Goal: Check status: Check status

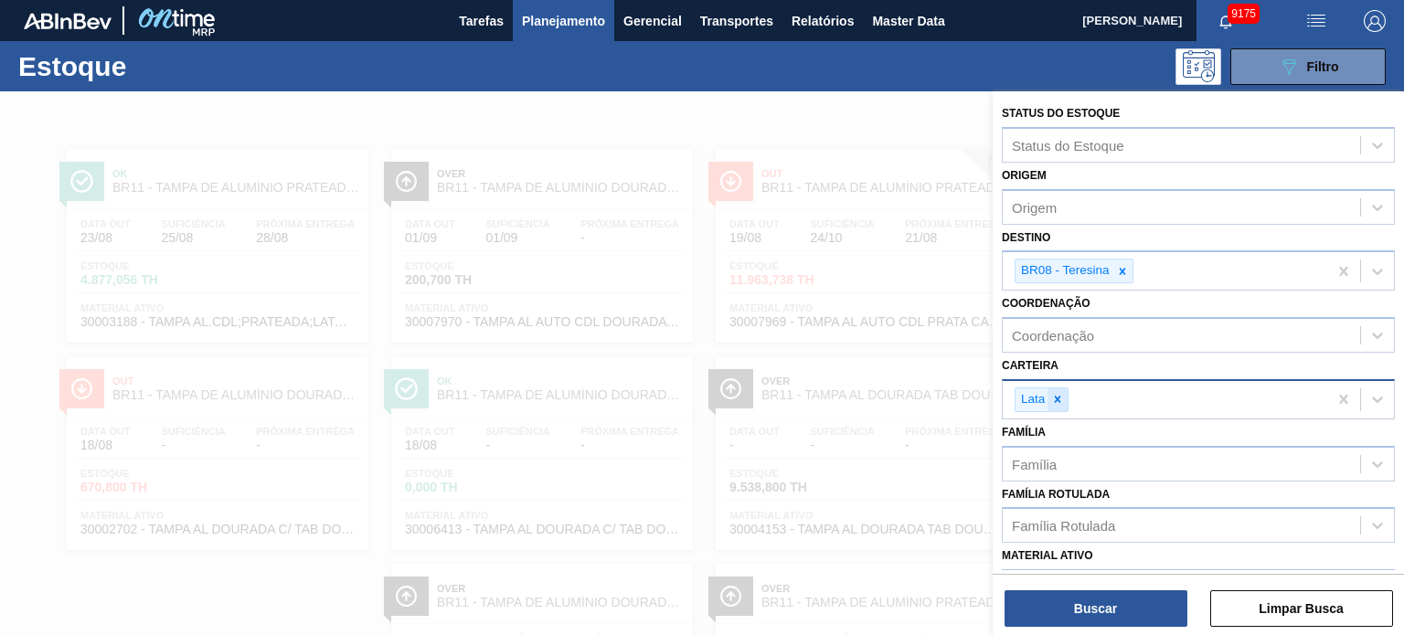
click at [1055, 405] on div at bounding box center [1058, 400] width 20 height 23
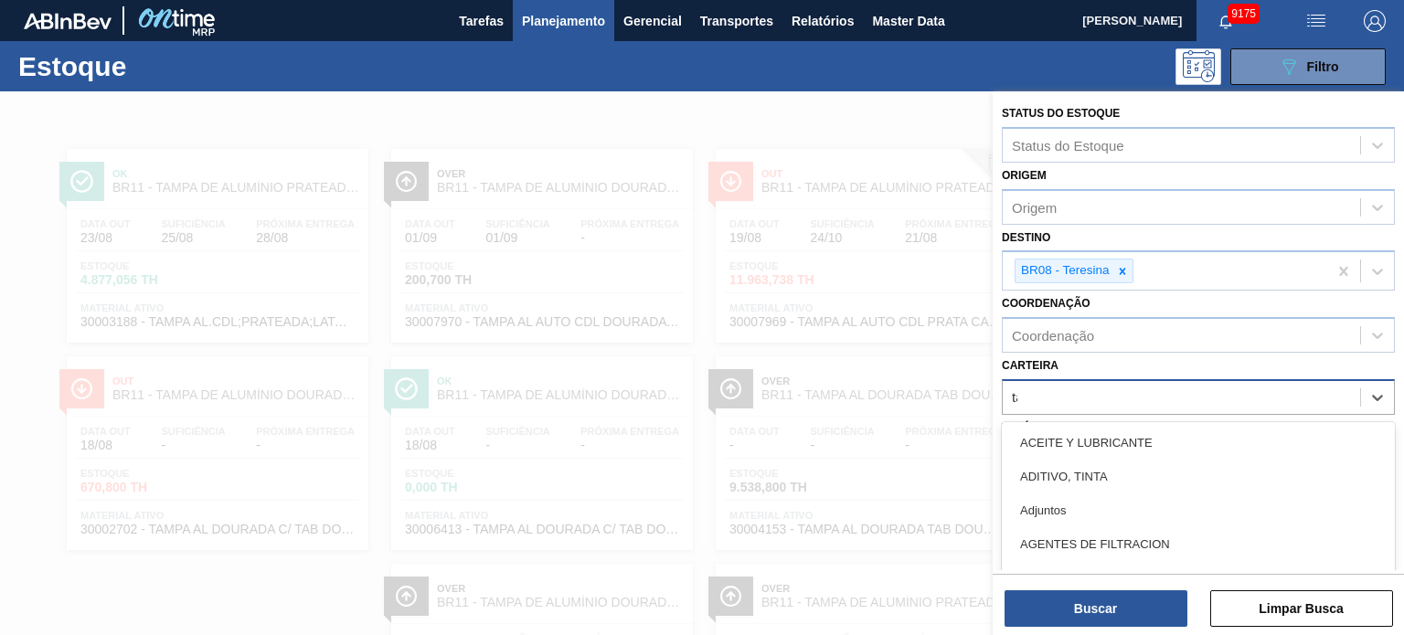
scroll to position [65, 0]
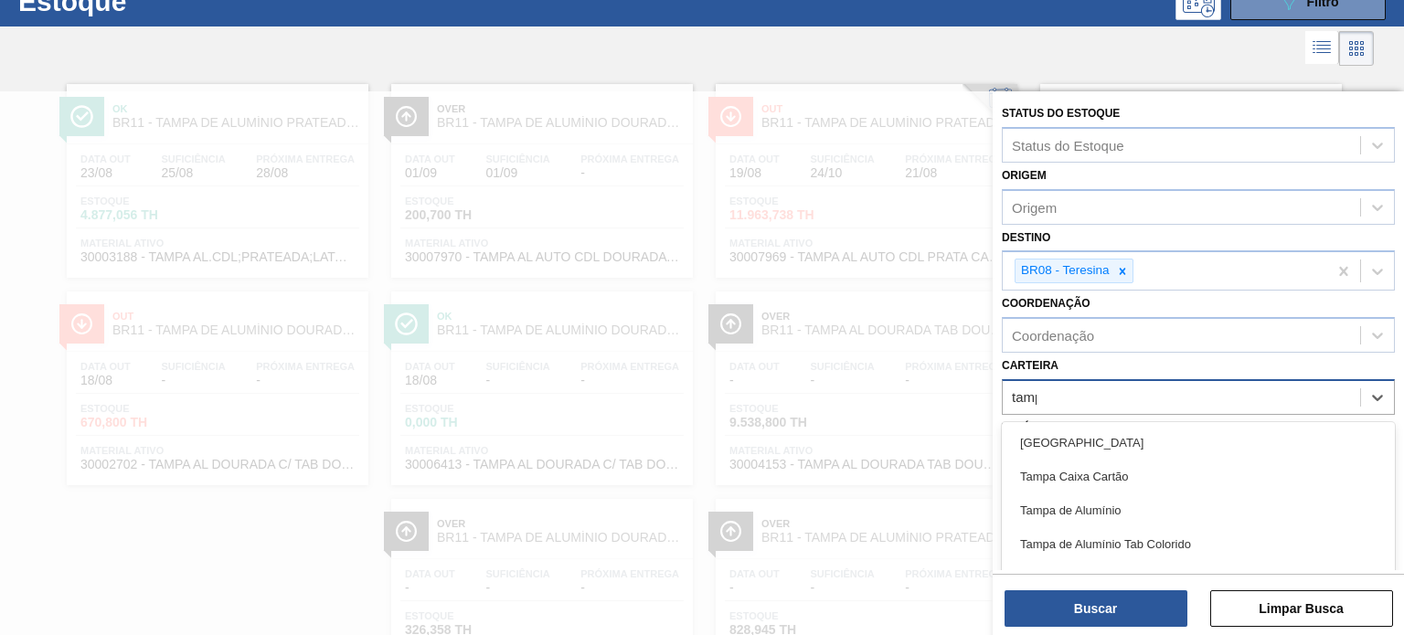
type input "tampa"
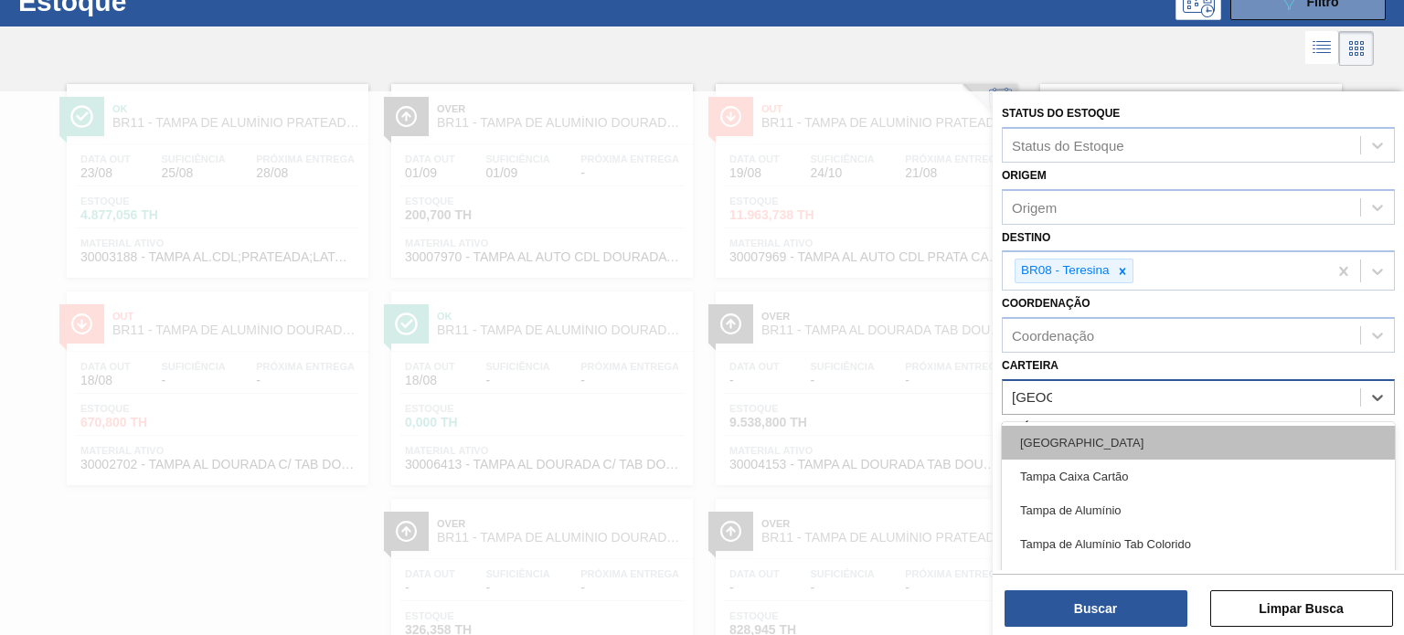
click at [1144, 437] on div "Tampa" at bounding box center [1198, 443] width 393 height 34
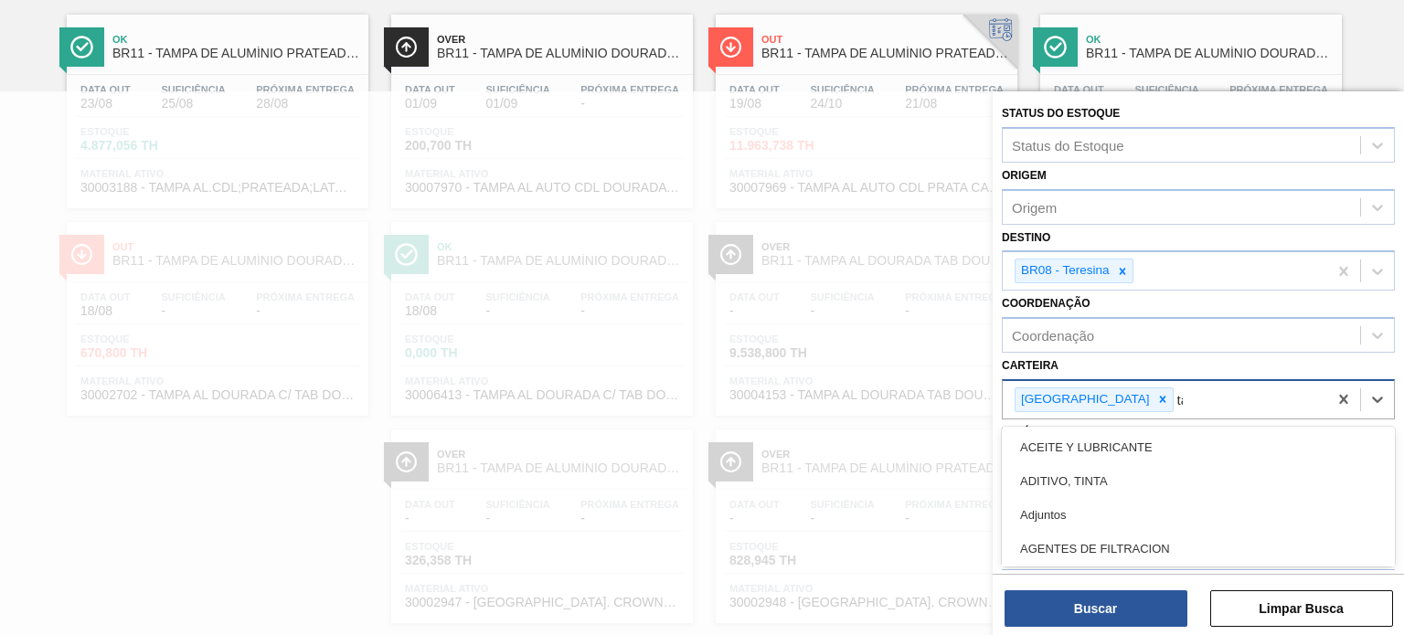
scroll to position [134, 0]
type input "tampa"
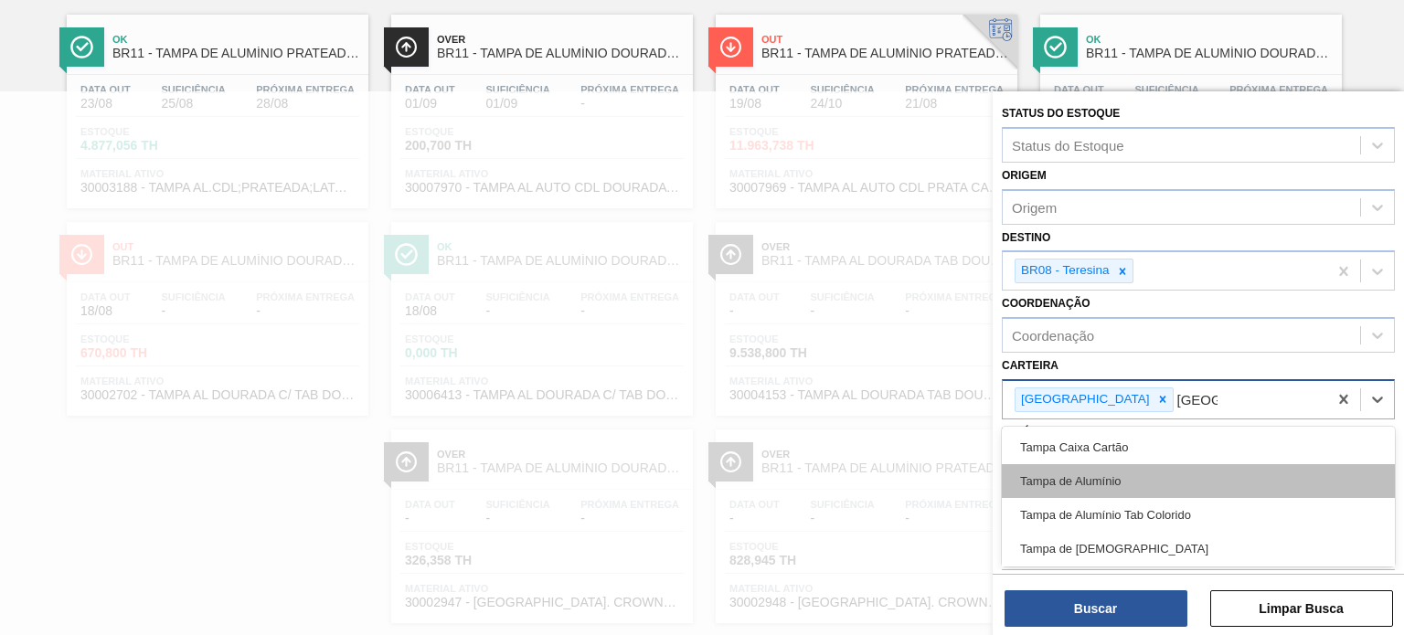
click at [1134, 490] on div "Tampa de Alumínio" at bounding box center [1198, 482] width 393 height 34
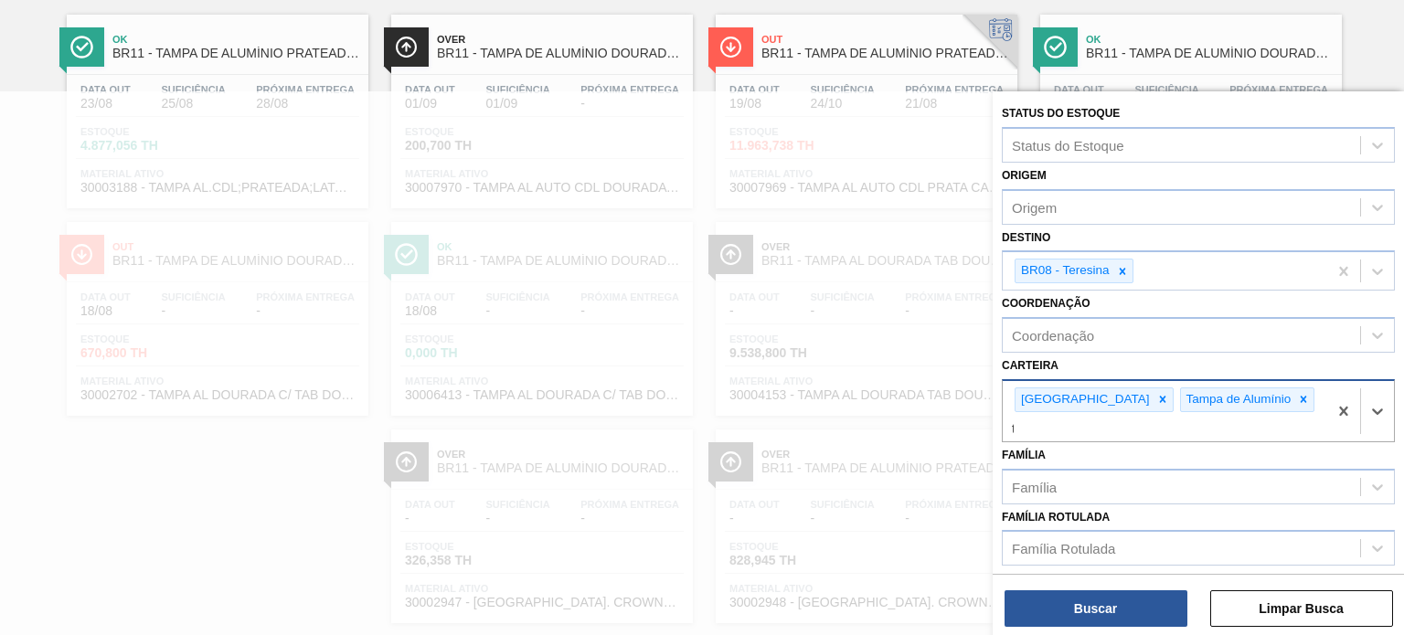
scroll to position [166, 0]
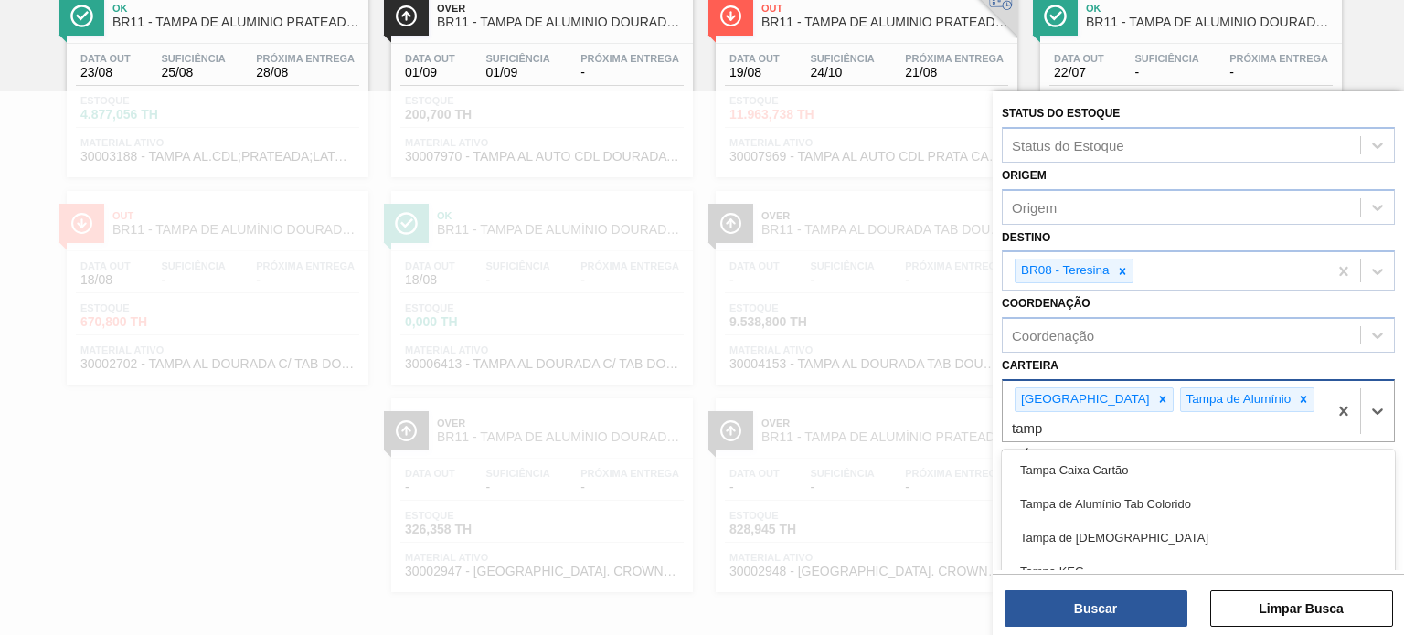
type input "tampa"
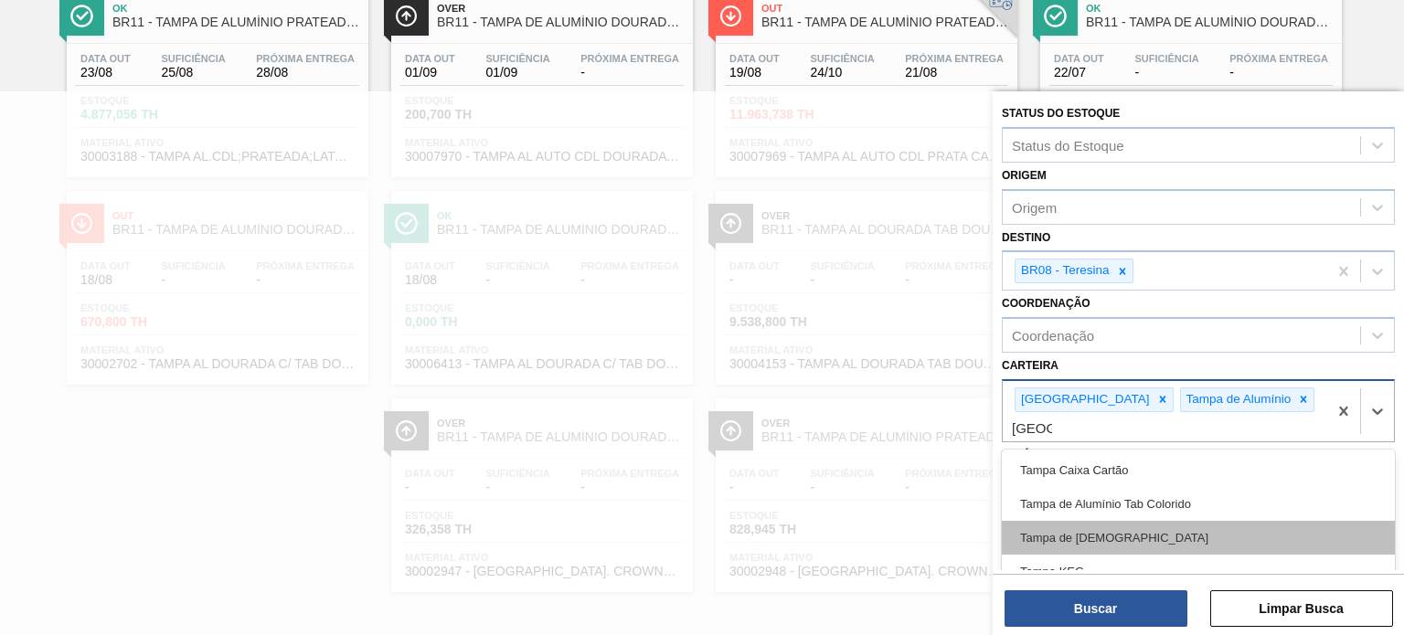
click at [1154, 521] on div "Tampa de Lata" at bounding box center [1198, 538] width 393 height 34
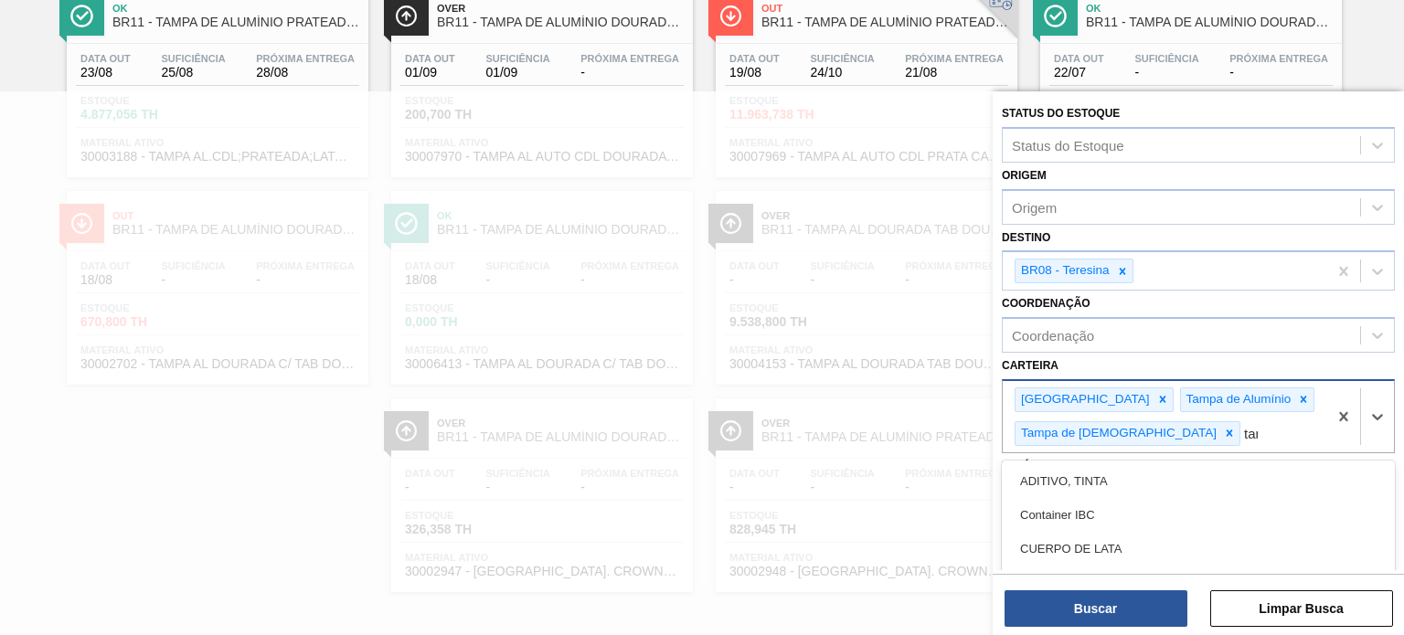
type input "tampa"
click at [1154, 515] on div "Tampa de Alumínio Tab Colorido" at bounding box center [1198, 515] width 393 height 34
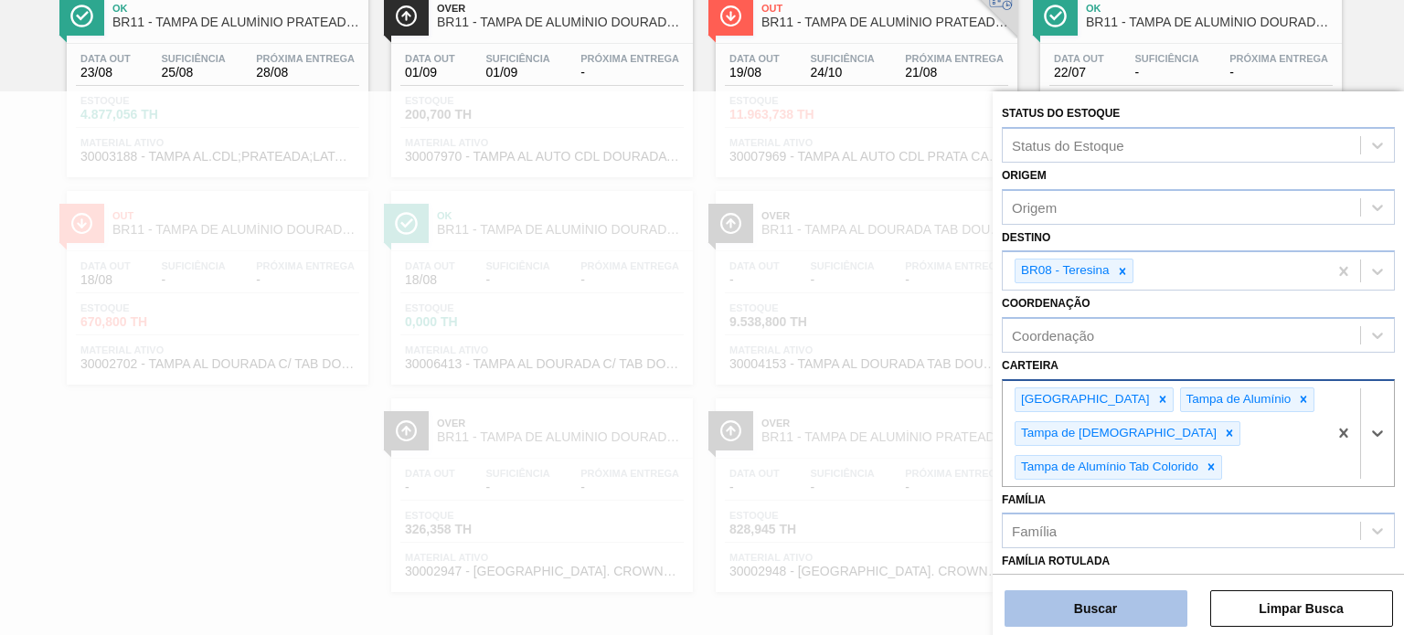
click at [1140, 598] on button "Buscar" at bounding box center [1096, 609] width 183 height 37
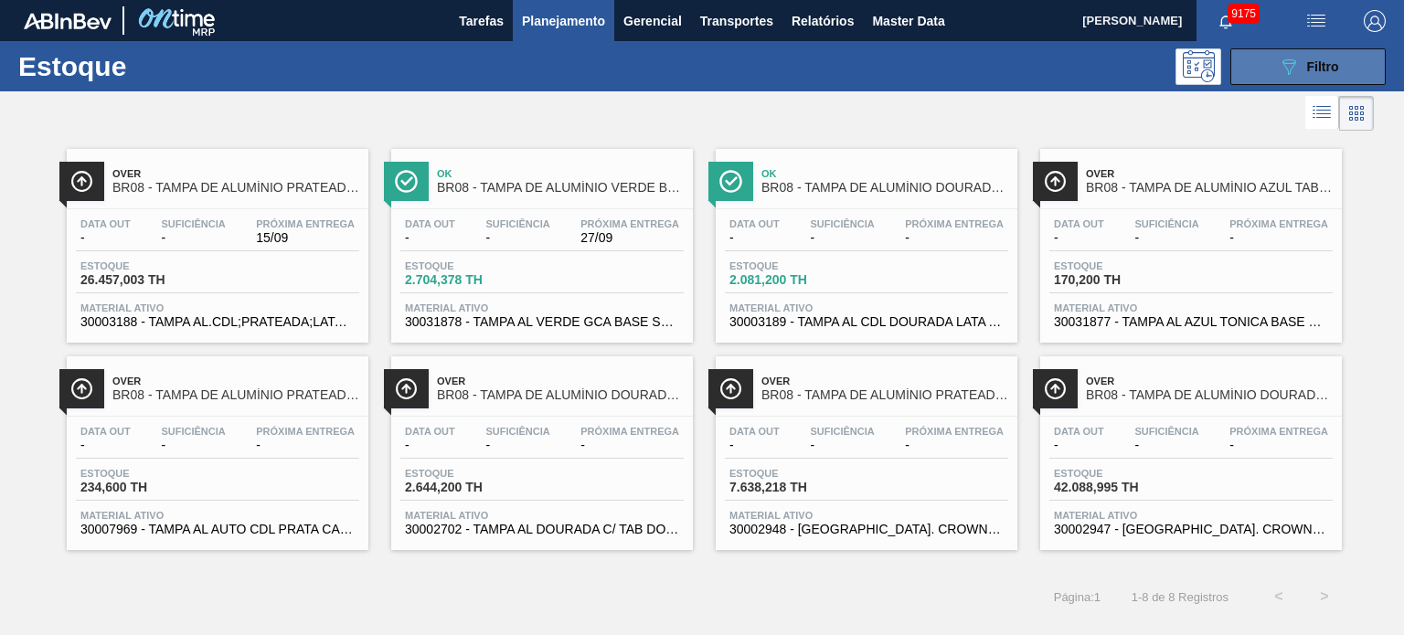
click at [1274, 61] on button "089F7B8B-B2A5-4AFE-B5C0-19BA573D28AC Filtro" at bounding box center [1308, 66] width 155 height 37
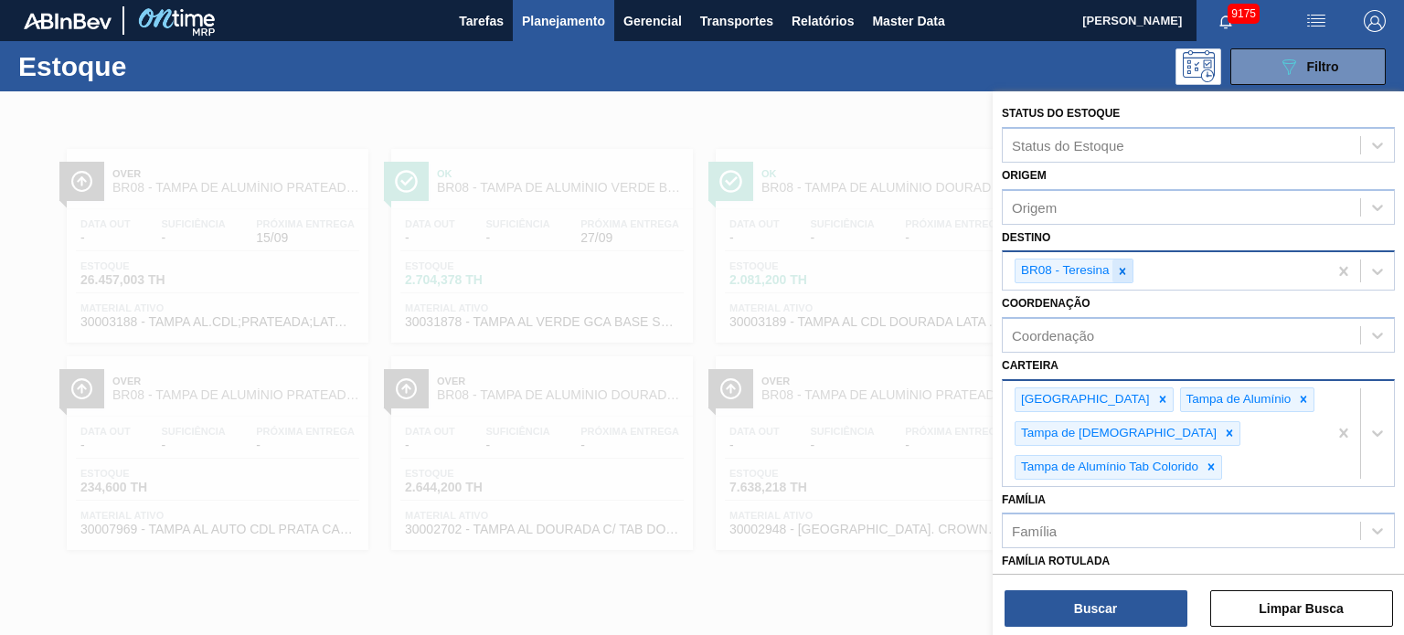
click at [1126, 270] on icon at bounding box center [1122, 271] width 13 height 13
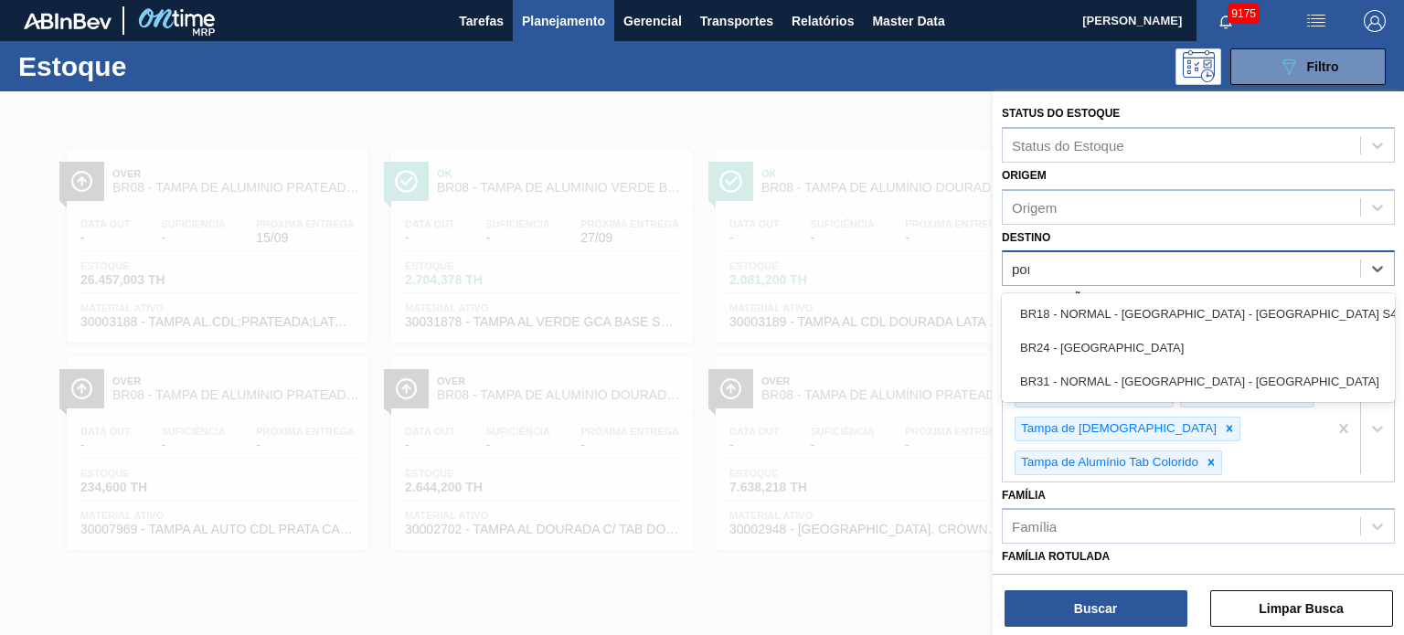
type input "pont"
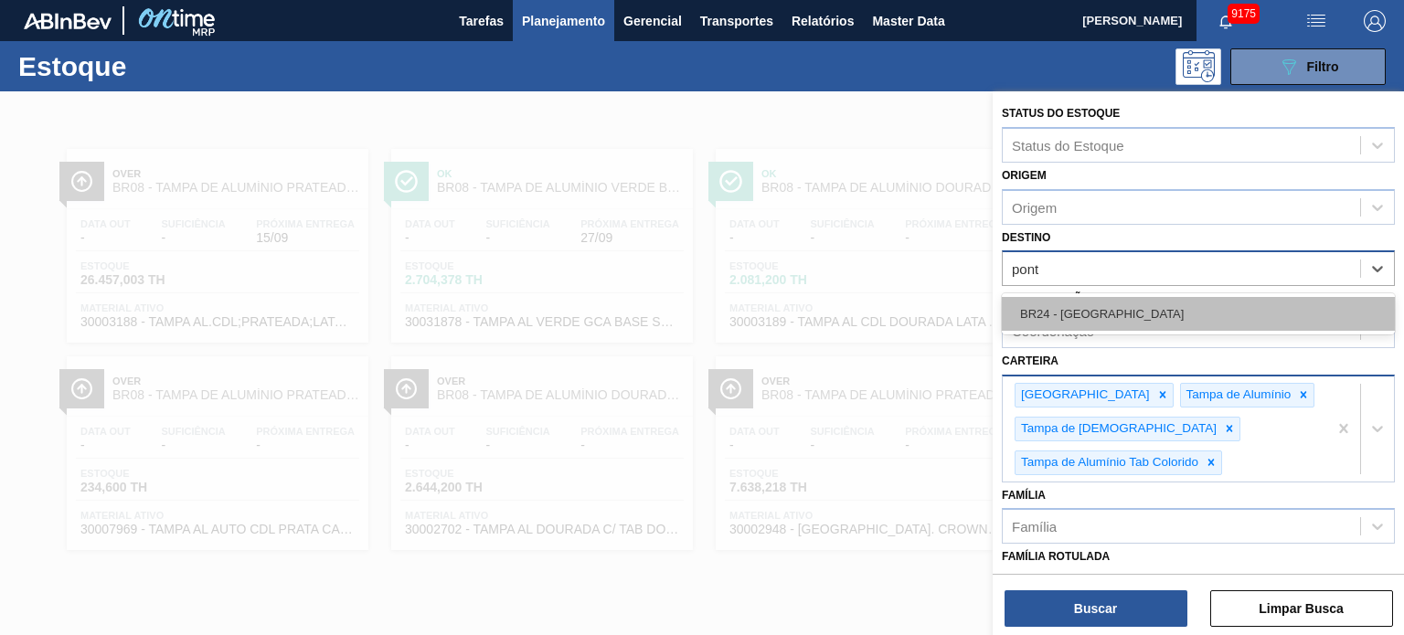
click at [1137, 312] on div "BR24 - Ponta Grossa" at bounding box center [1198, 314] width 393 height 34
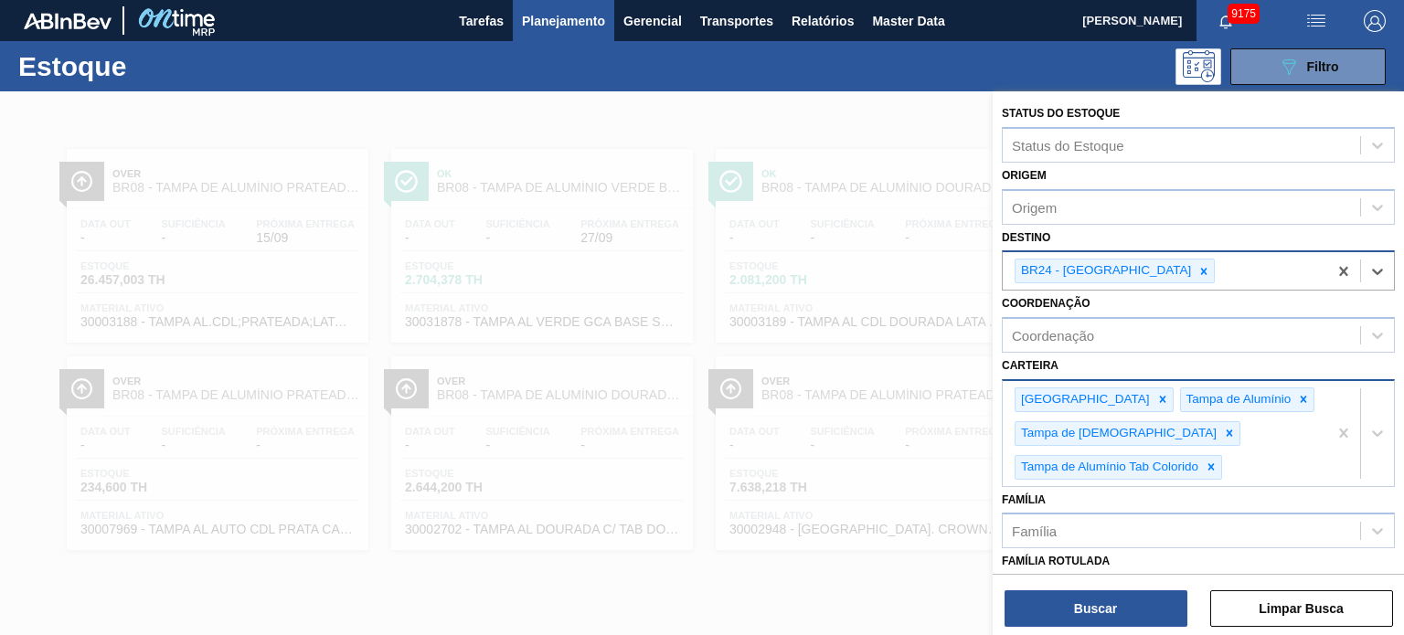
click at [1139, 628] on div "Status do Estoque Status do Estoque Origem Origem Destino option BR24 - Ponta G…" at bounding box center [1198, 365] width 411 height 548
click at [1136, 607] on button "Buscar" at bounding box center [1096, 609] width 183 height 37
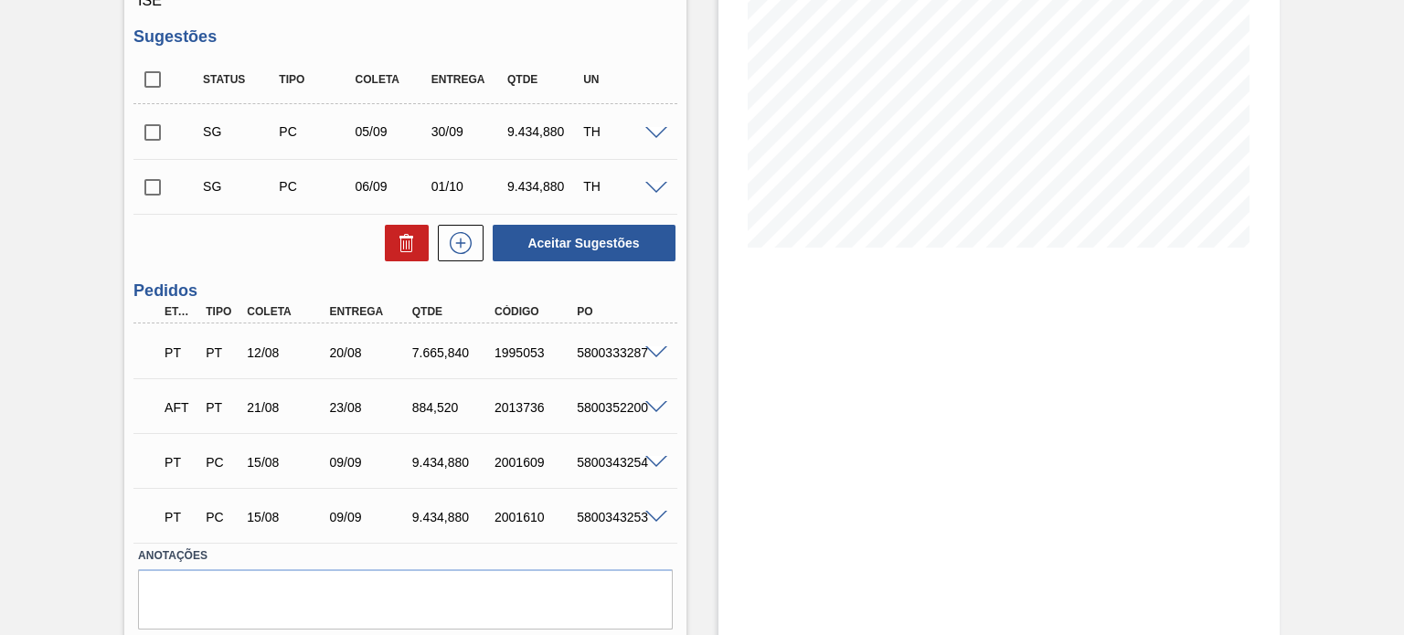
scroll to position [327, 0]
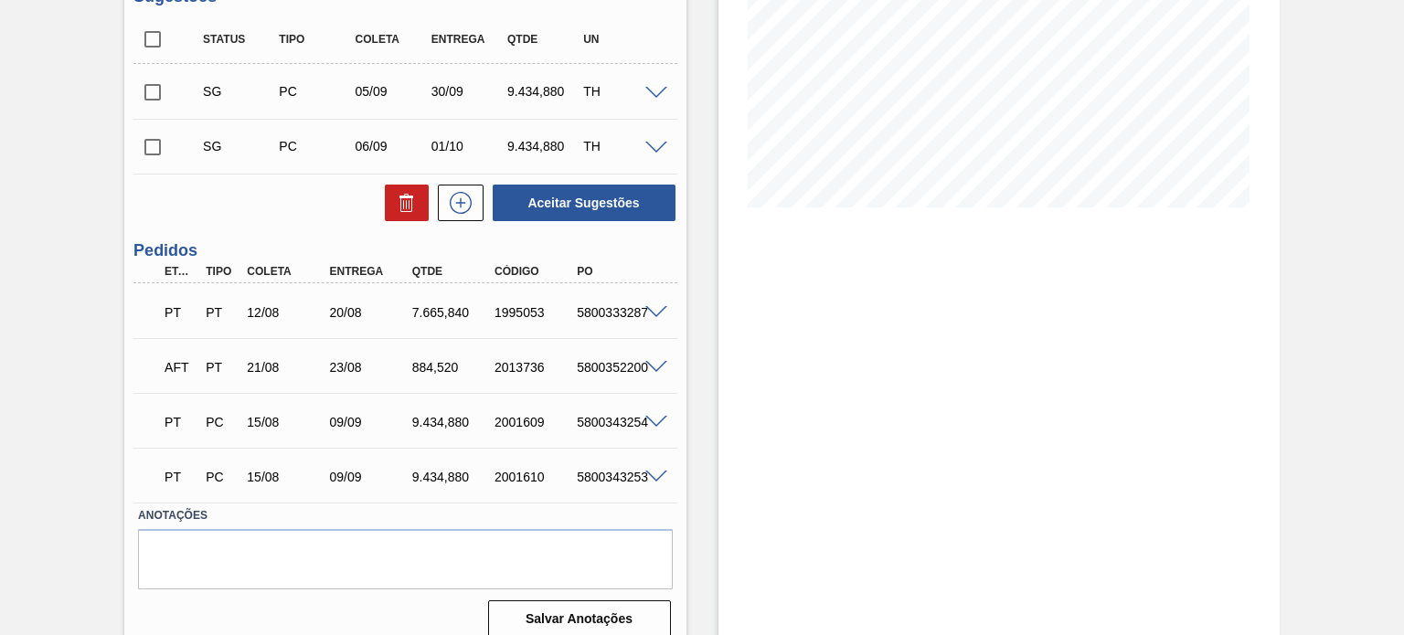
click at [656, 361] on span at bounding box center [657, 368] width 22 height 14
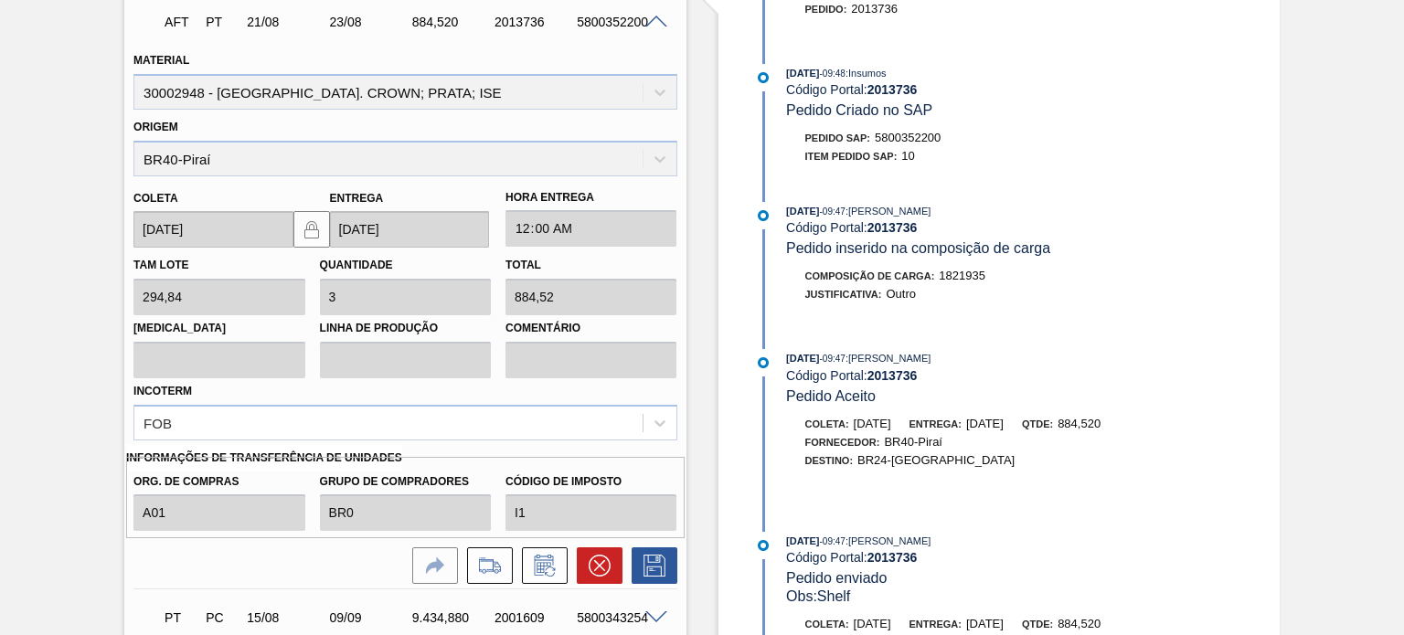
scroll to position [693, 0]
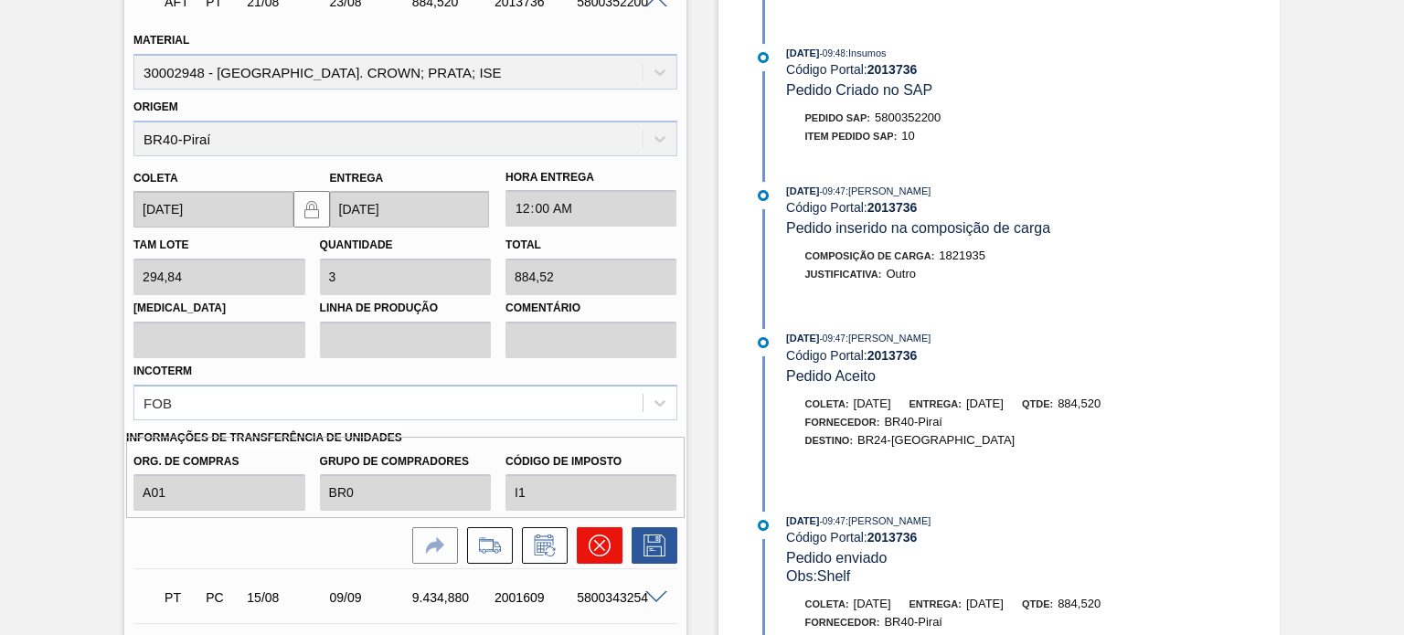
click at [592, 528] on button at bounding box center [600, 546] width 46 height 37
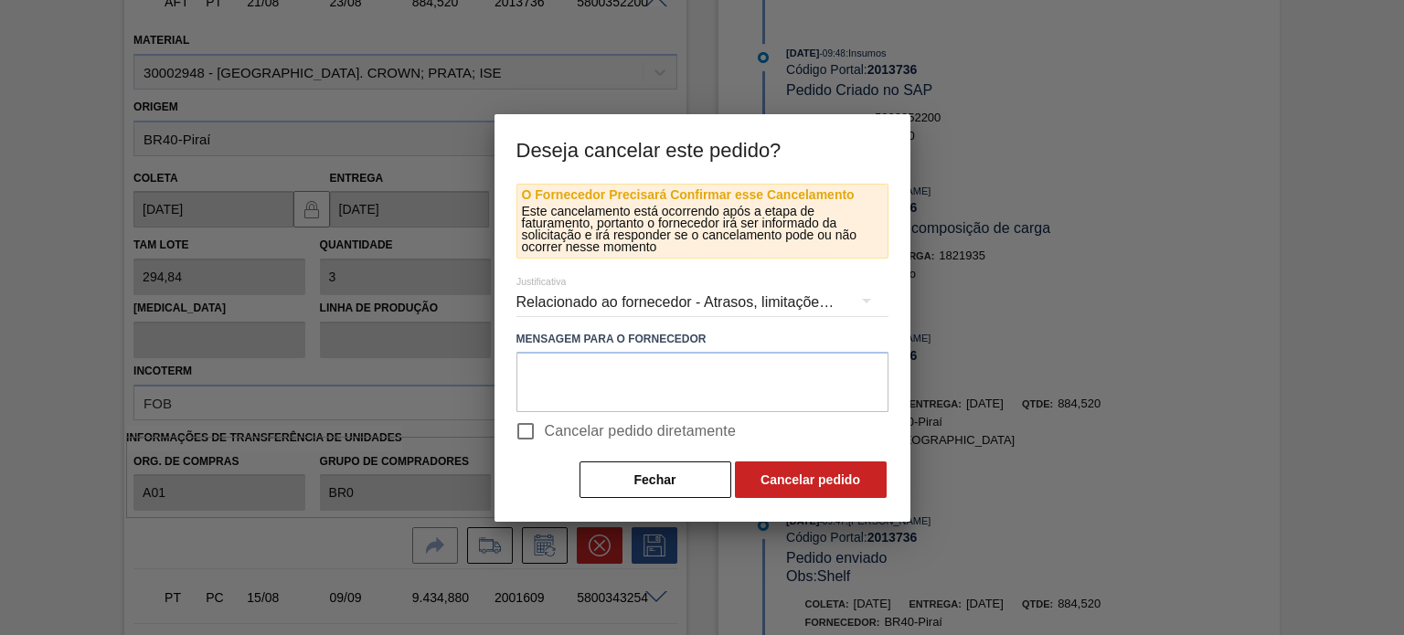
click at [529, 433] on input "Cancelar pedido diretamente" at bounding box center [526, 431] width 38 height 38
checkbox input "true"
click at [776, 481] on button "Cancelar pedido" at bounding box center [811, 480] width 152 height 37
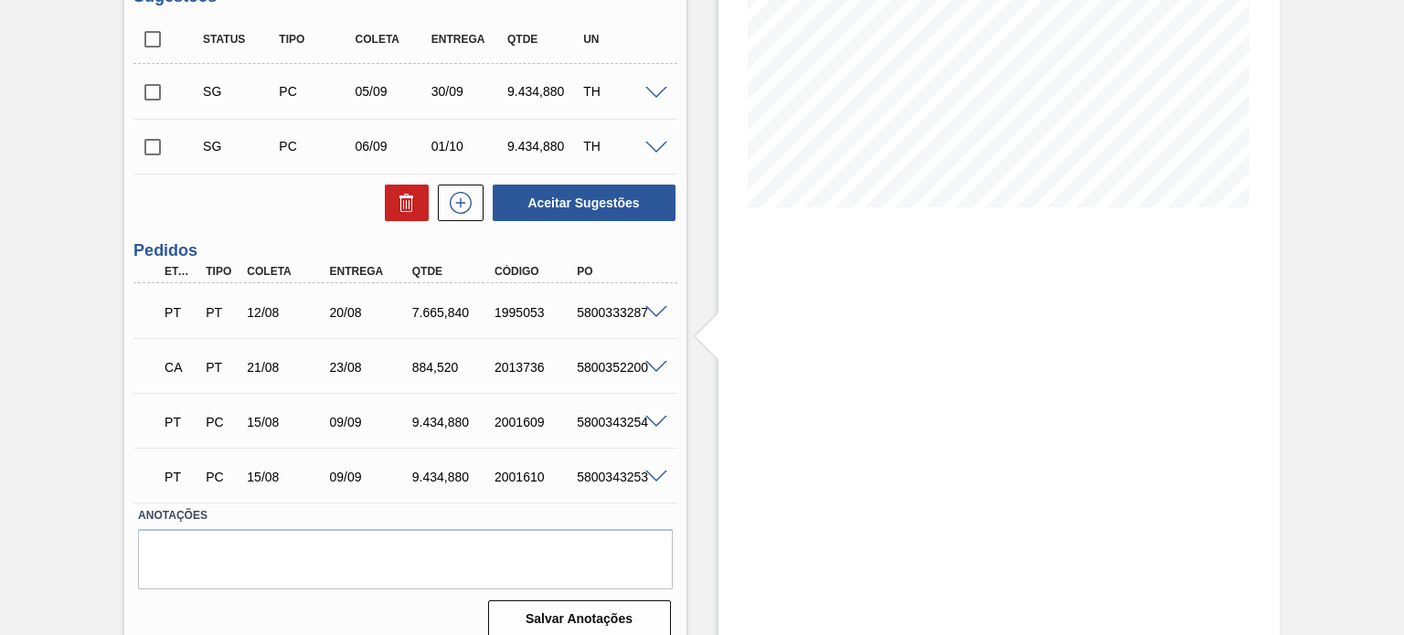
scroll to position [0, 0]
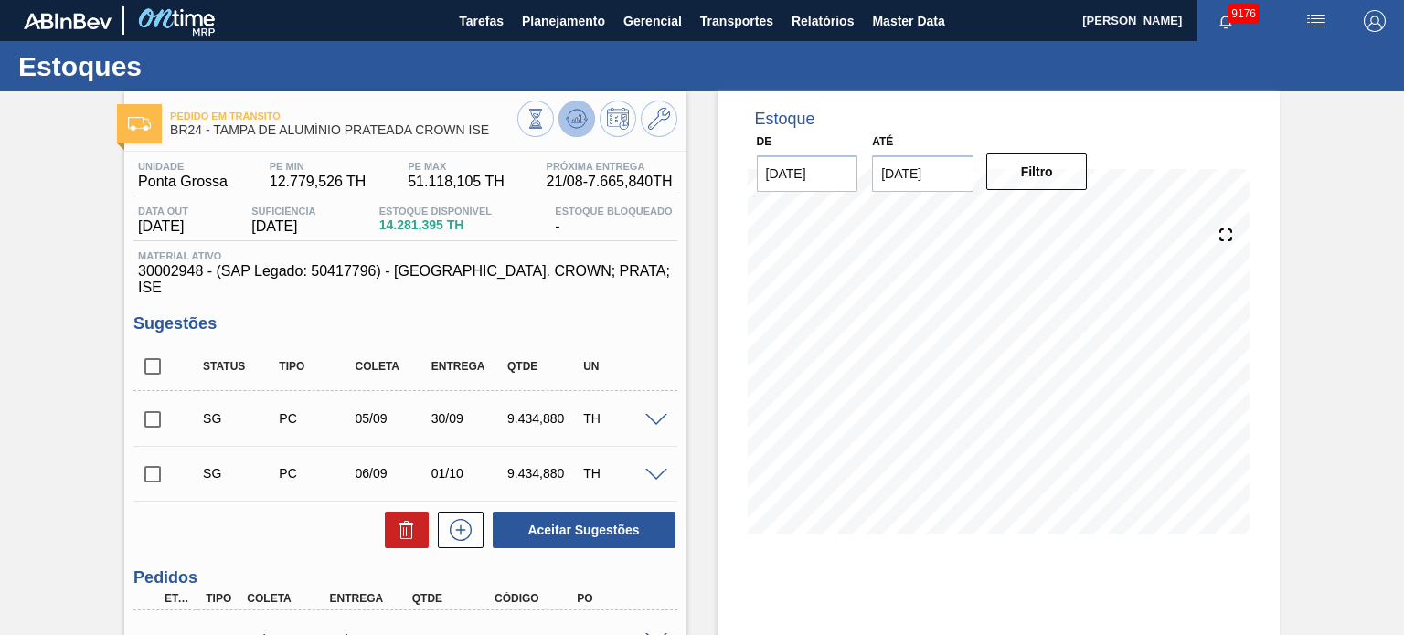
click at [542, 111] on icon at bounding box center [535, 110] width 13 height 2
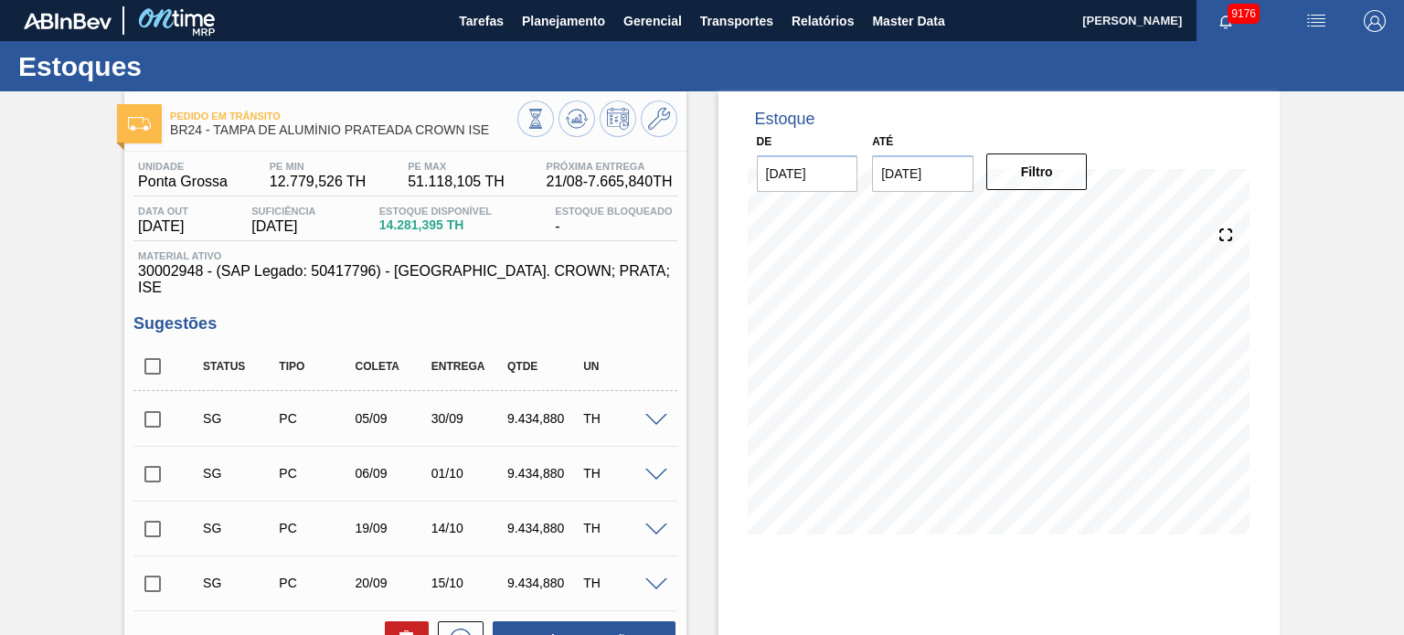
scroll to position [274, 0]
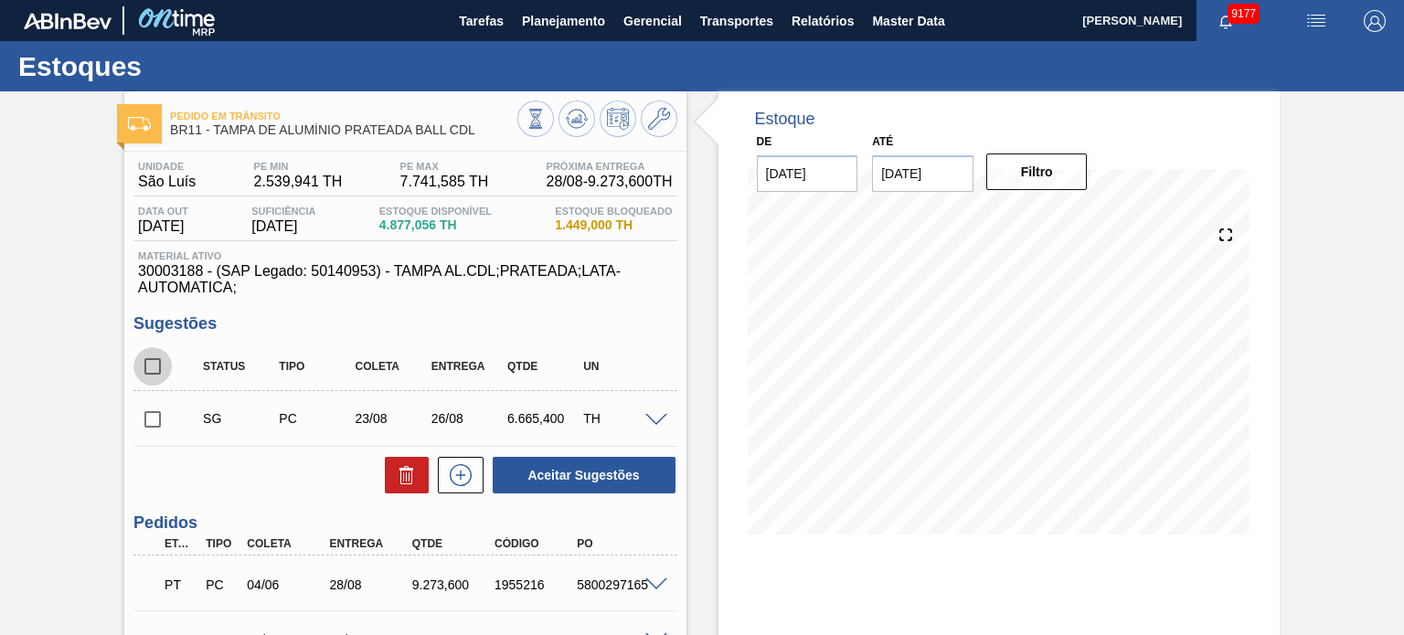
drag, startPoint x: 163, startPoint y: 368, endPoint x: 262, endPoint y: 414, distance: 108.8
click at [163, 368] on input "checkbox" at bounding box center [152, 366] width 38 height 38
checkbox input "true"
click at [400, 464] on button at bounding box center [407, 475] width 44 height 37
checkbox input "false"
